Goal: Information Seeking & Learning: Learn about a topic

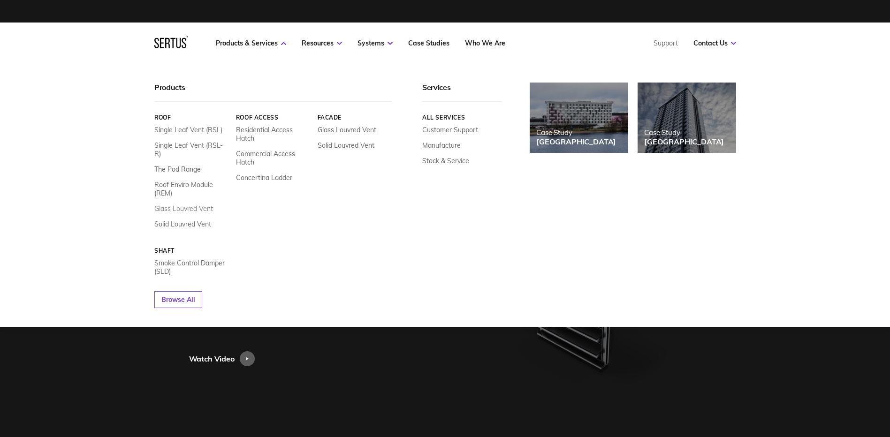
click at [192, 205] on link "Glass Louvred Vent" at bounding box center [183, 209] width 59 height 8
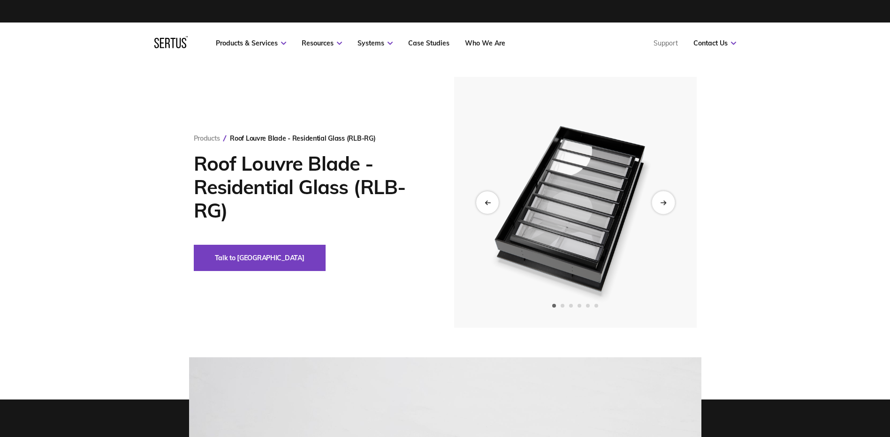
click at [669, 199] on div "Next slide" at bounding box center [663, 202] width 23 height 23
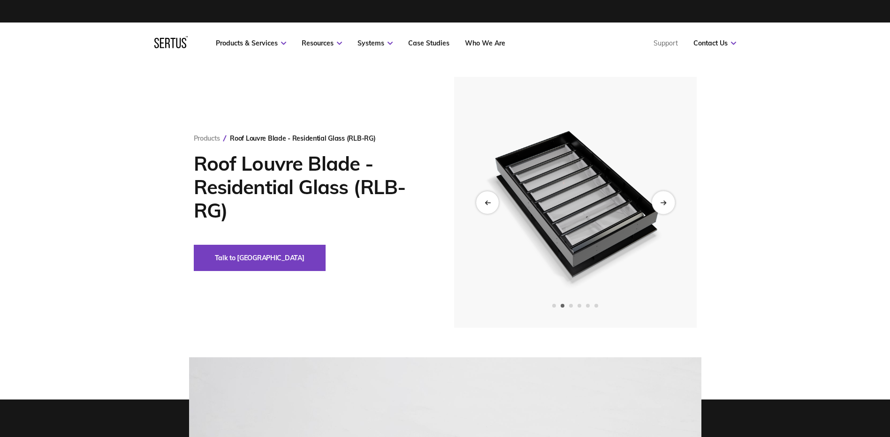
click at [669, 199] on div "Next slide" at bounding box center [663, 202] width 23 height 23
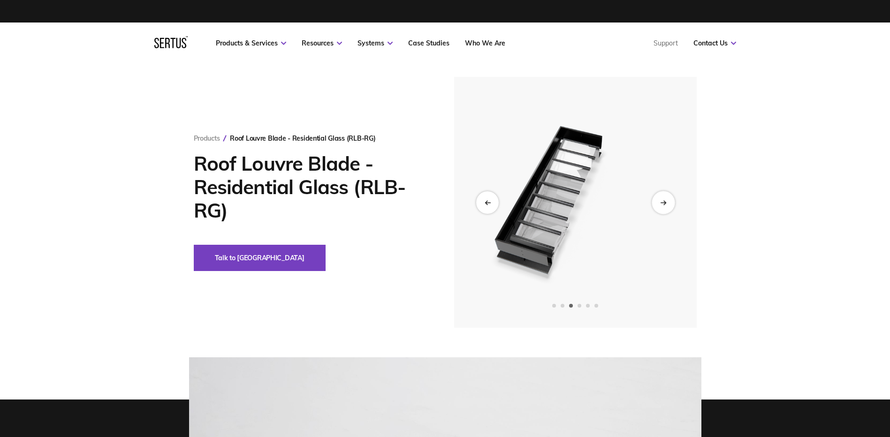
click at [669, 199] on div "Next slide" at bounding box center [663, 202] width 23 height 23
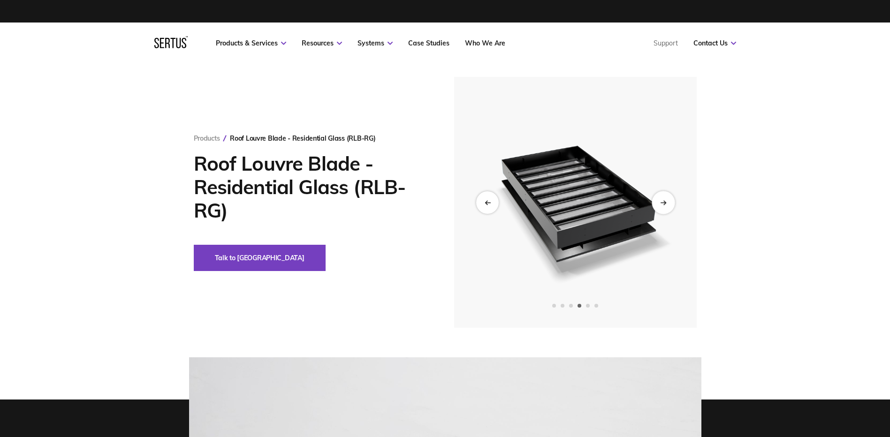
click at [669, 199] on div "Next slide" at bounding box center [663, 202] width 23 height 23
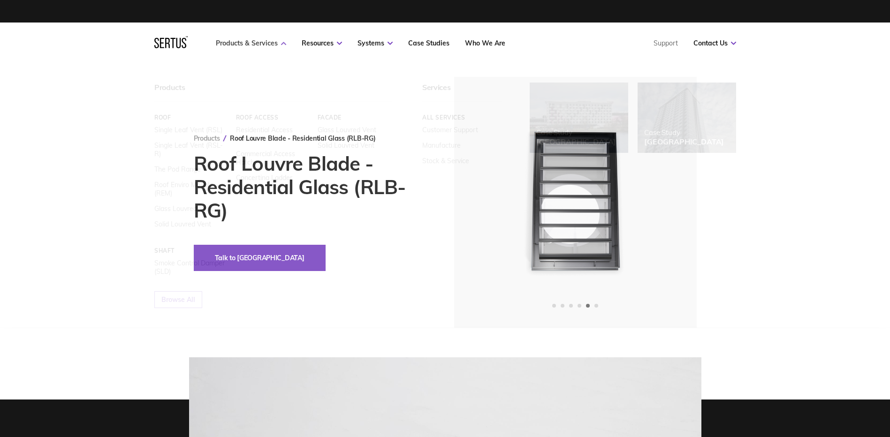
drag, startPoint x: 235, startPoint y: 46, endPoint x: 220, endPoint y: 43, distance: 14.3
click at [235, 46] on link "Products & Services" at bounding box center [251, 43] width 70 height 8
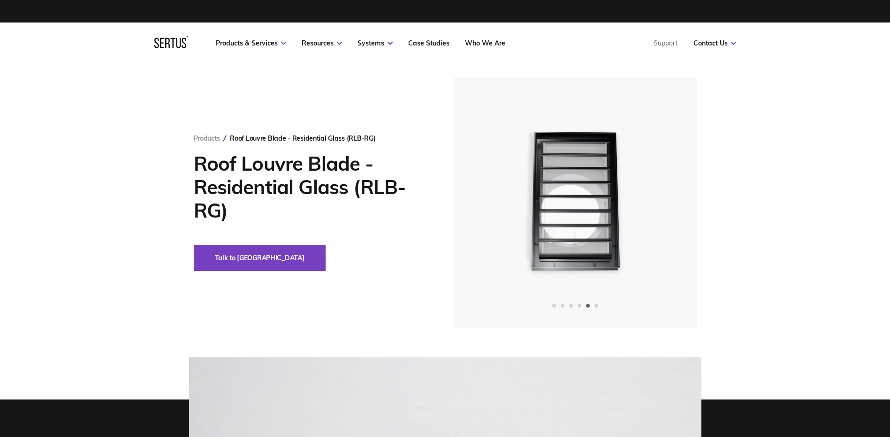
click at [157, 40] on icon at bounding box center [170, 42] width 33 height 12
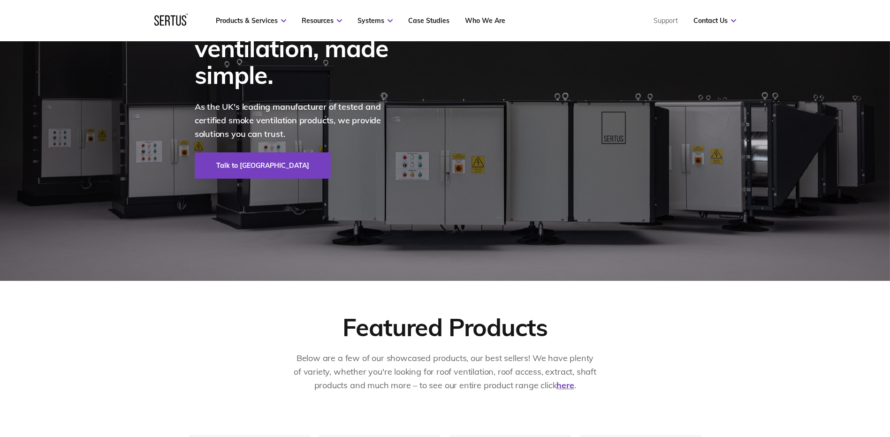
scroll to position [47, 0]
